Goal: Information Seeking & Learning: Learn about a topic

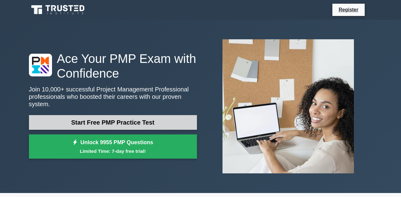
click at [162, 118] on link "Start Free PMP Practice Test" at bounding box center [113, 122] width 168 height 15
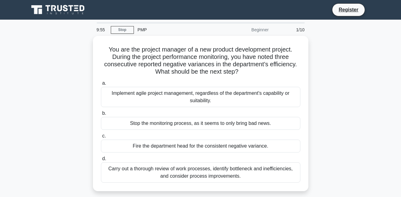
click at [400, 109] on html "Register 9:55 Stop PMP" at bounding box center [200, 166] width 401 height 332
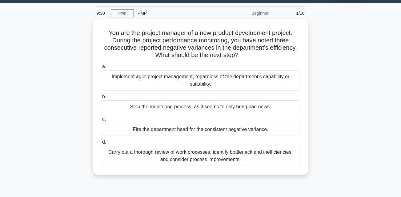
scroll to position [17, 0]
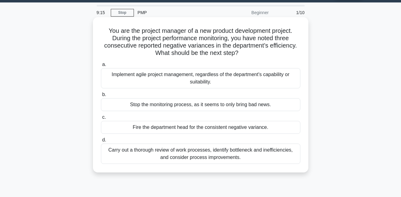
click at [241, 75] on div "Implement agile project management, regardless of the department's capability o…" at bounding box center [200, 78] width 199 height 20
click at [101, 67] on input "a. Implement agile project management, regardless of the department's capabilit…" at bounding box center [101, 65] width 0 height 4
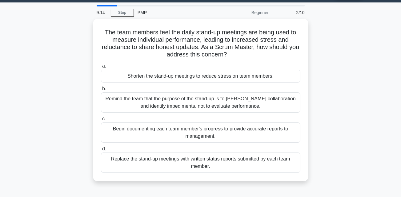
scroll to position [0, 0]
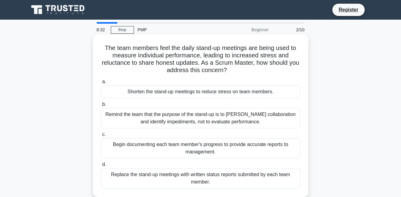
click at [209, 109] on div "Remind the team that the purpose of the stand-up is to foster collaboration and…" at bounding box center [200, 118] width 199 height 20
click at [101, 107] on input "b. Remind the team that the purpose of the stand-up is to foster collaboration …" at bounding box center [101, 105] width 0 height 4
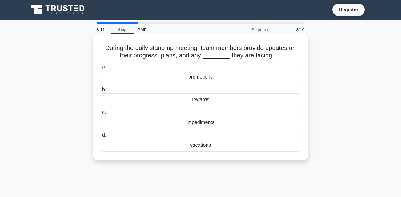
click at [200, 125] on div "impediments" at bounding box center [200, 122] width 199 height 13
click at [101, 115] on input "c. impediments" at bounding box center [101, 113] width 0 height 4
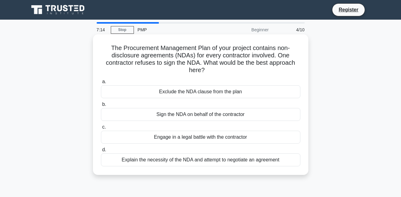
click at [188, 160] on div "Explain the necessity of the NDA and attempt to negotiate an agreement" at bounding box center [200, 160] width 199 height 13
click at [101, 152] on input "d. Explain the necessity of the NDA and attempt to negotiate an agreement" at bounding box center [101, 150] width 0 height 4
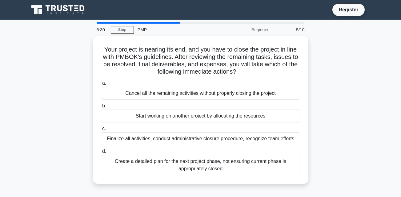
click at [188, 160] on div "Create a detailed plan for the next project phase, not ensuring current phase i…" at bounding box center [200, 165] width 199 height 20
click at [101, 154] on input "d. Create a detailed plan for the next project phase, not ensuring current phas…" at bounding box center [101, 152] width 0 height 4
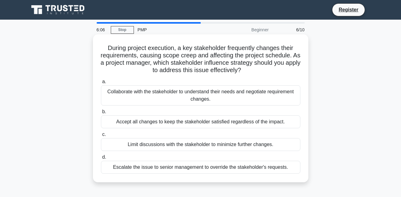
click at [241, 95] on div "Collaborate with the stakeholder to understand their needs and negotiate requir…" at bounding box center [200, 95] width 199 height 20
click at [101, 84] on input "a. Collaborate with the stakeholder to understand their needs and negotiate req…" at bounding box center [101, 82] width 0 height 4
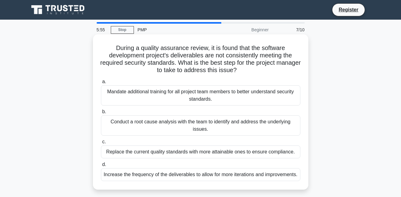
click at [229, 100] on div "Mandate additional training for all project team members to better understand s…" at bounding box center [200, 95] width 199 height 20
click at [101, 84] on input "a. Mandate additional training for all project team members to better understan…" at bounding box center [101, 82] width 0 height 4
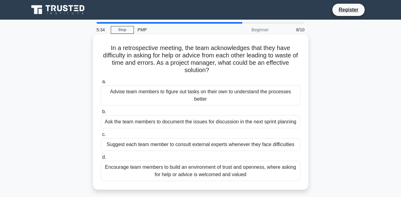
click at [180, 151] on div "Suggest each team member to consult external experts whenever they face difficu…" at bounding box center [200, 144] width 199 height 13
click at [101, 137] on input "c. Suggest each team member to consult external experts whenever they face diff…" at bounding box center [101, 135] width 0 height 4
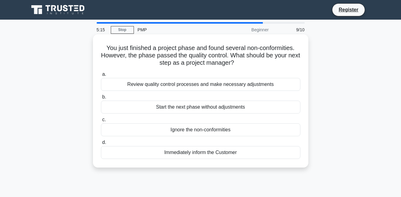
click at [219, 84] on div "Review quality control processes and make necessary adjustments" at bounding box center [200, 84] width 199 height 13
click at [101, 77] on input "a. Review quality control processes and make necessary adjustments" at bounding box center [101, 75] width 0 height 4
